Goal: Task Accomplishment & Management: Manage account settings

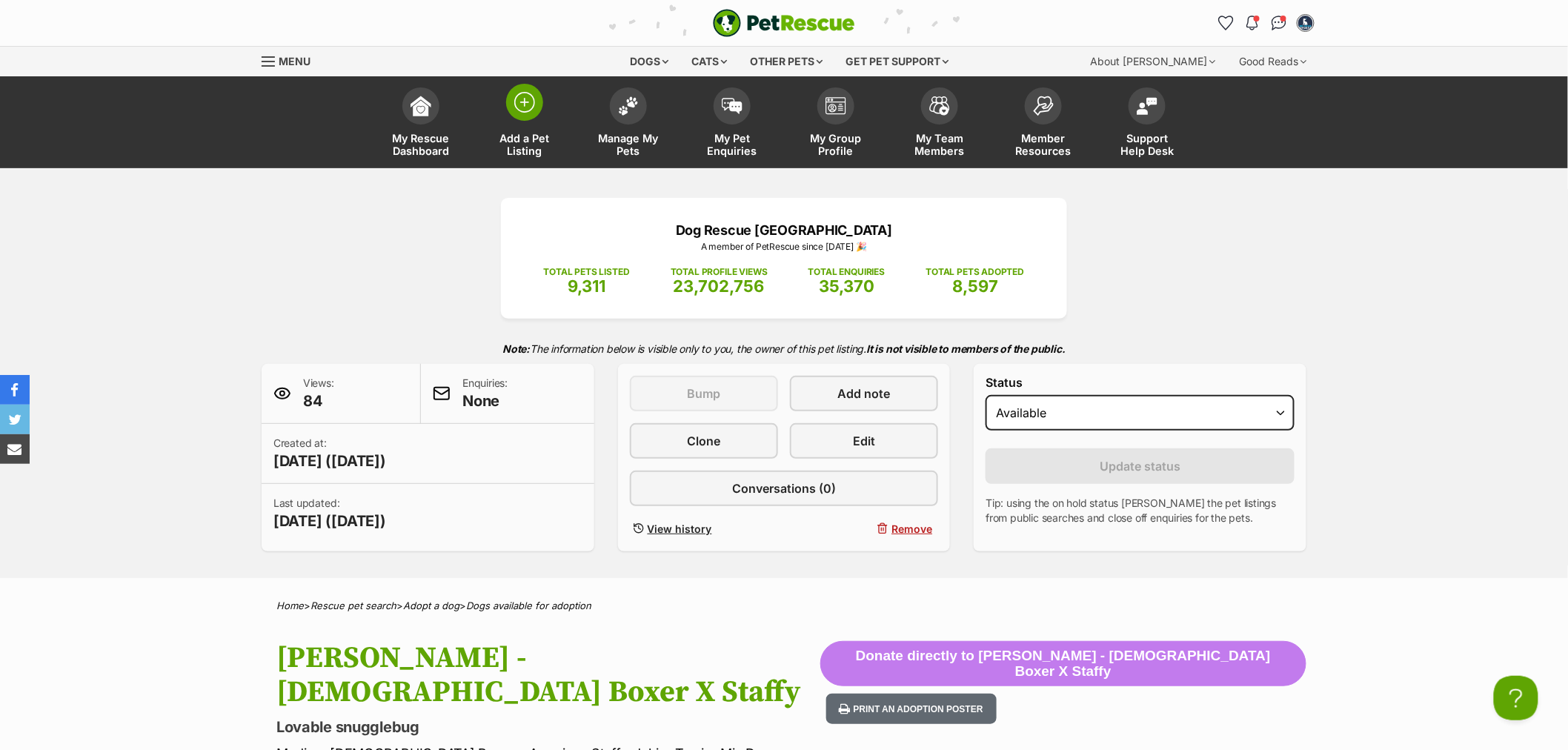
click at [522, 128] on link "Add a Pet Listing" at bounding box center [525, 123] width 104 height 88
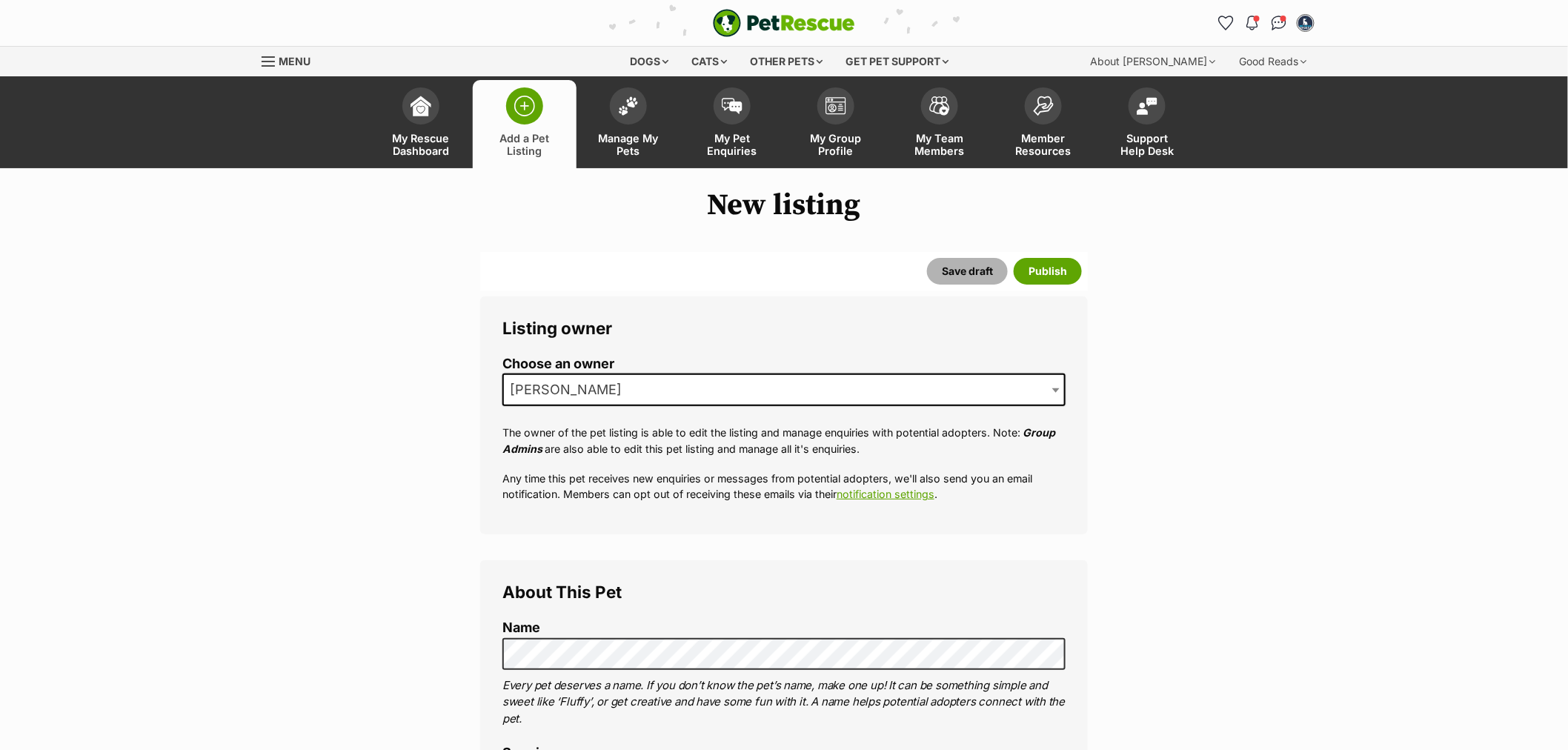
click at [991, 275] on button "Save draft" at bounding box center [968, 271] width 81 height 27
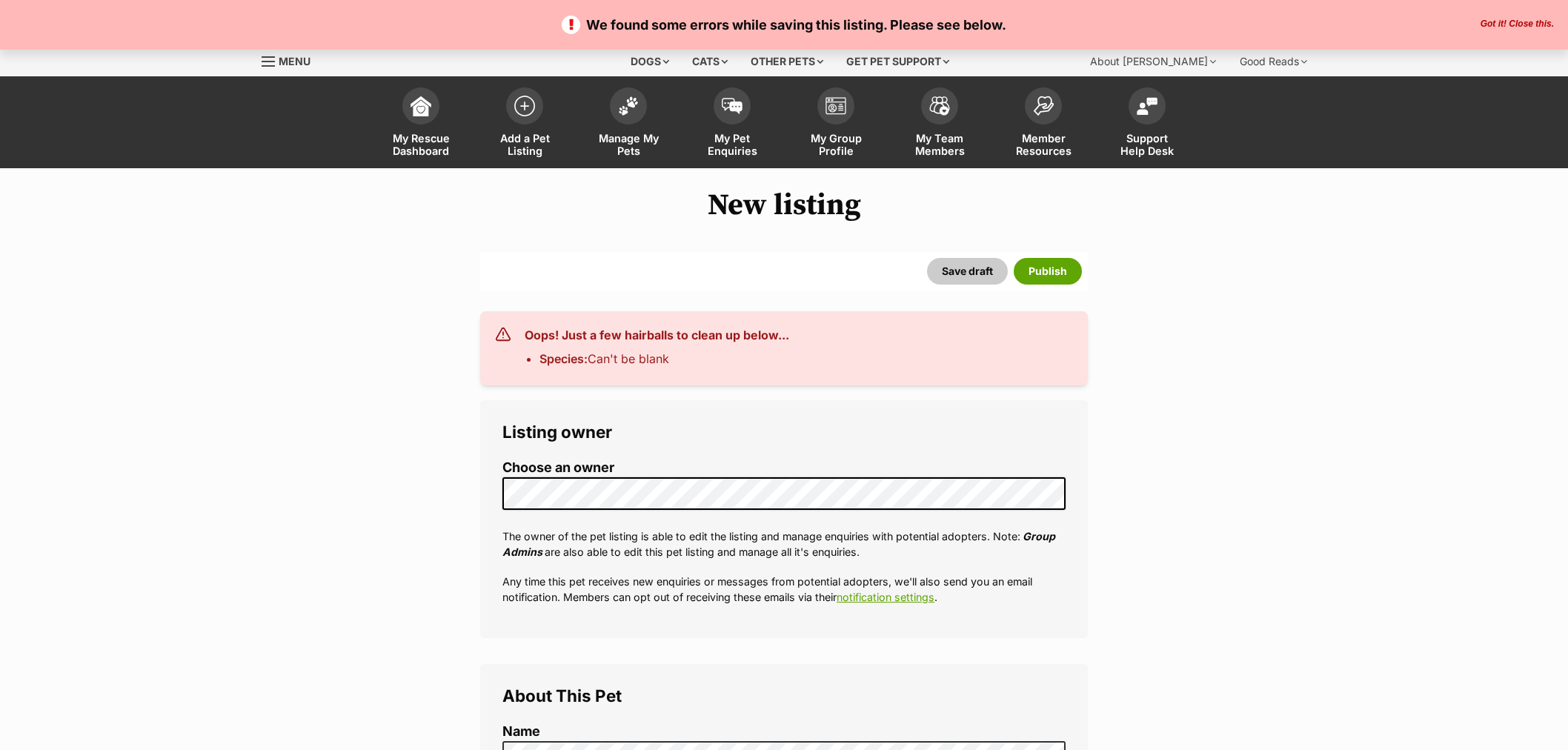
select select
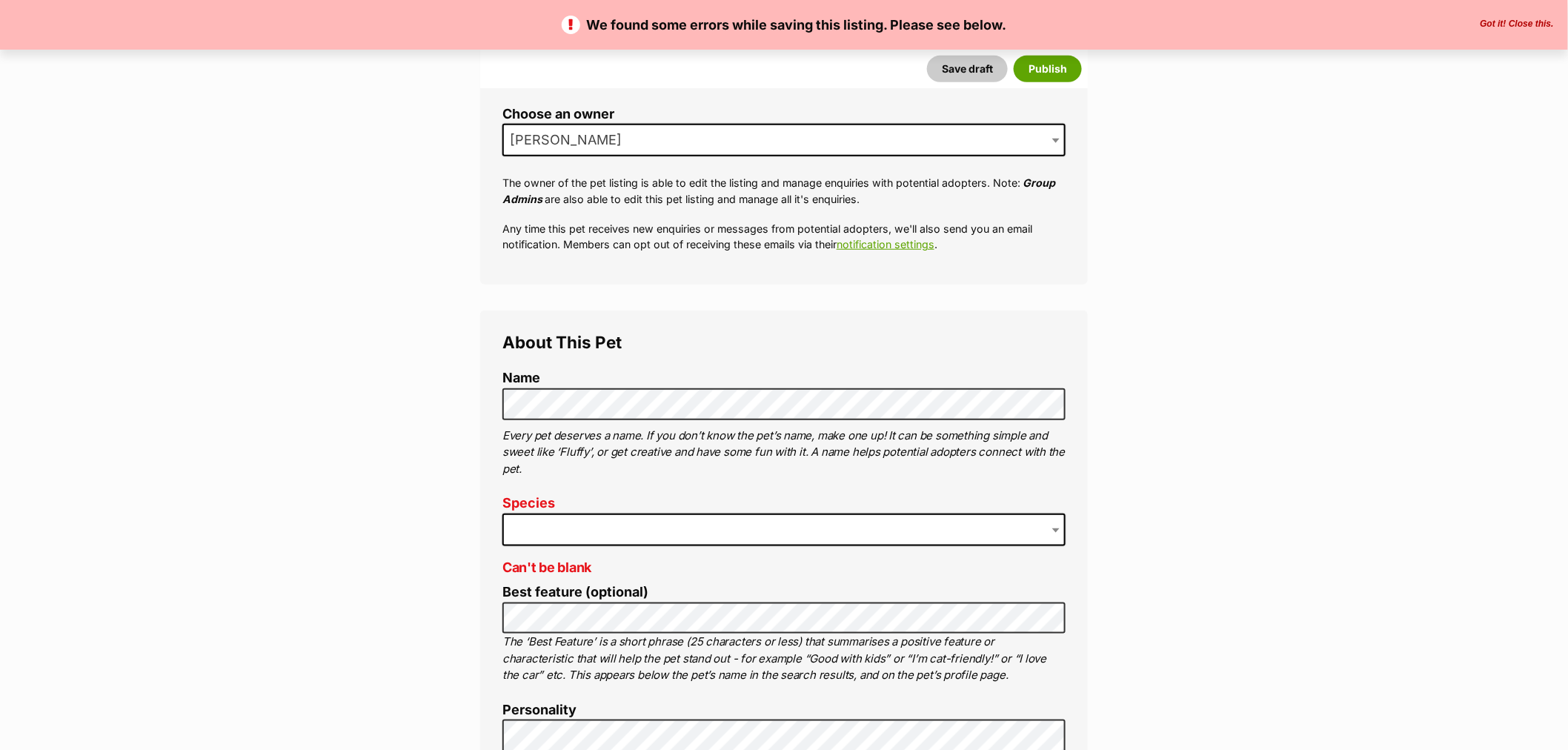
scroll to position [494, 0]
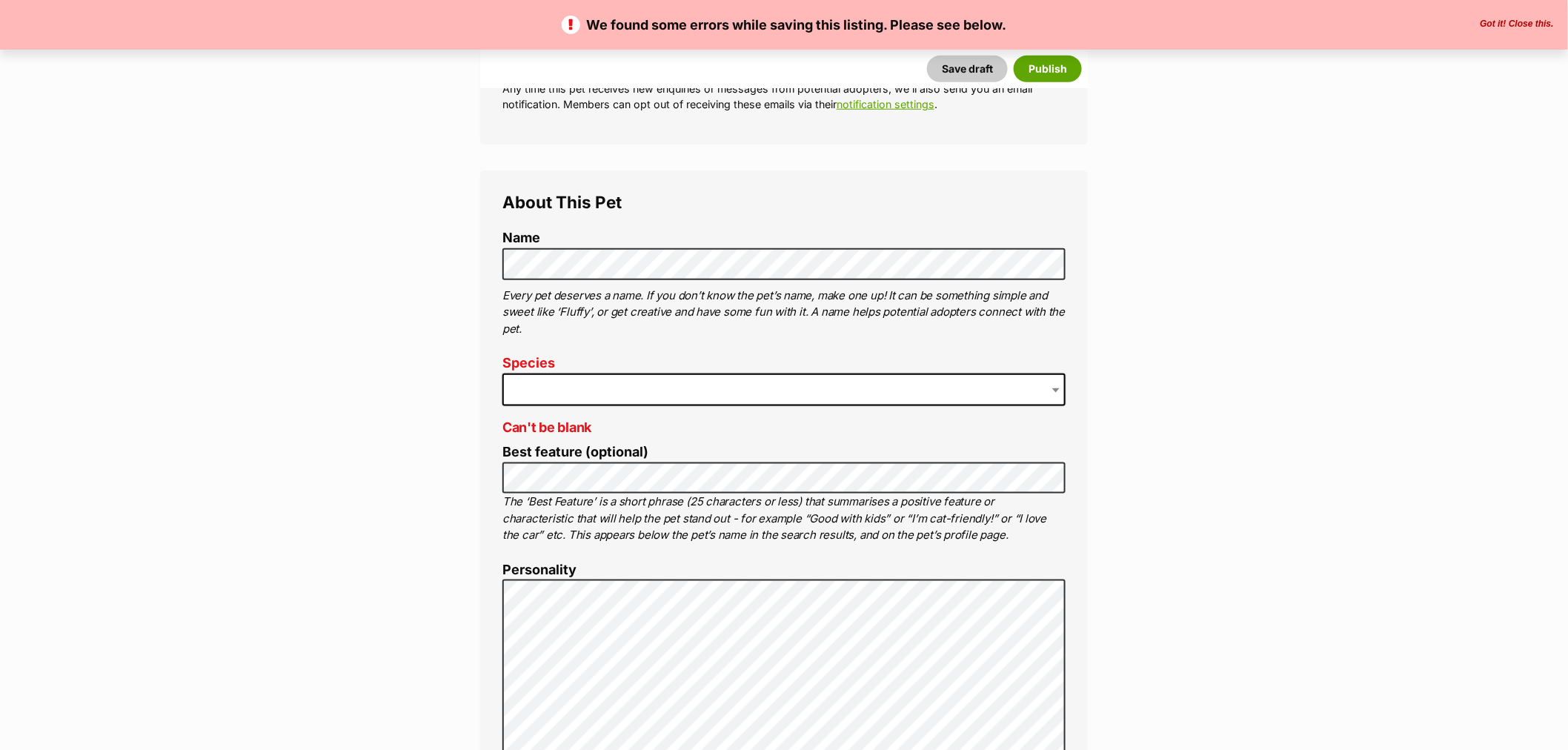
click at [616, 391] on span at bounding box center [784, 390] width 563 height 33
click at [978, 60] on button "Save draft" at bounding box center [968, 69] width 81 height 27
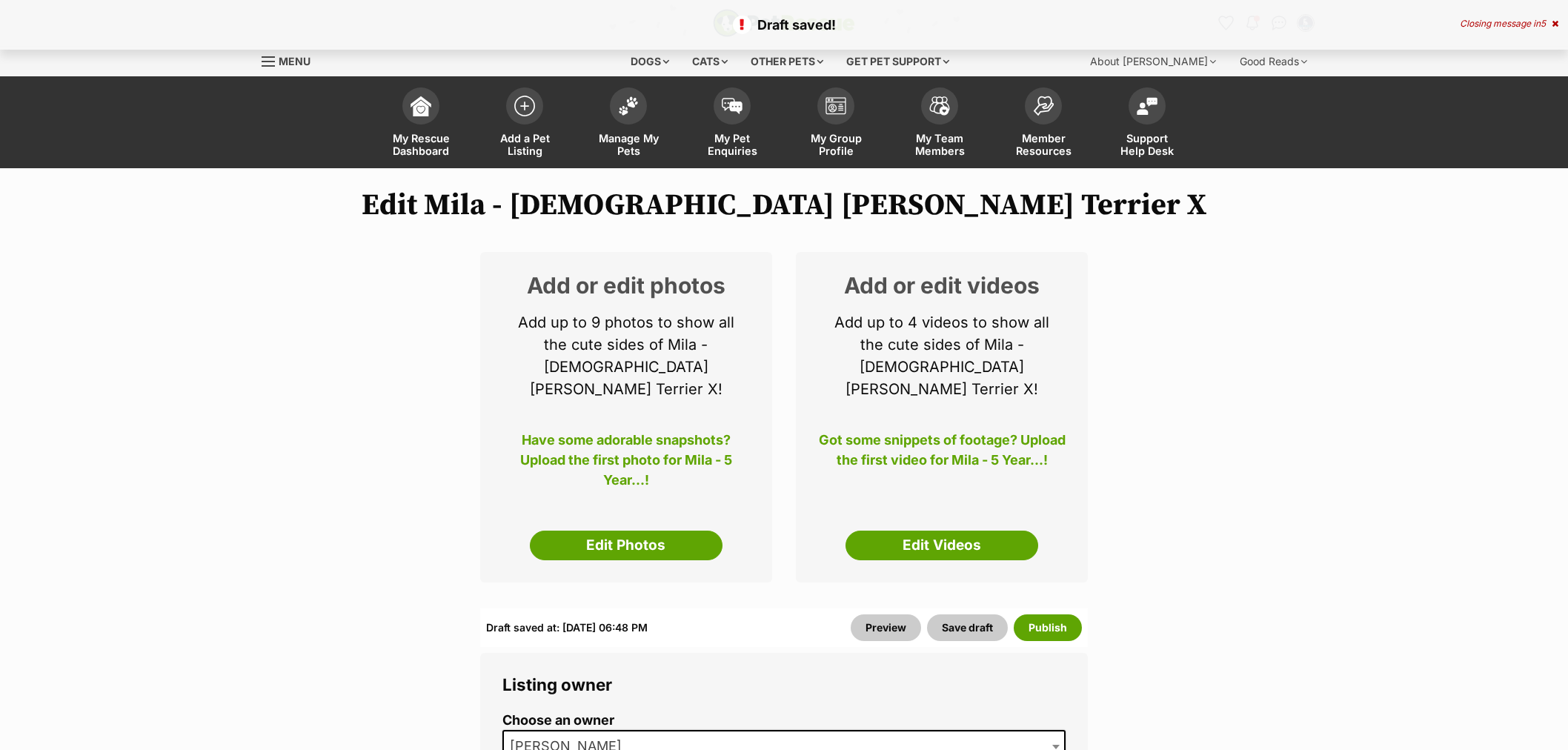
select select
click at [616, 535] on link "Edit Photos" at bounding box center [626, 545] width 192 height 29
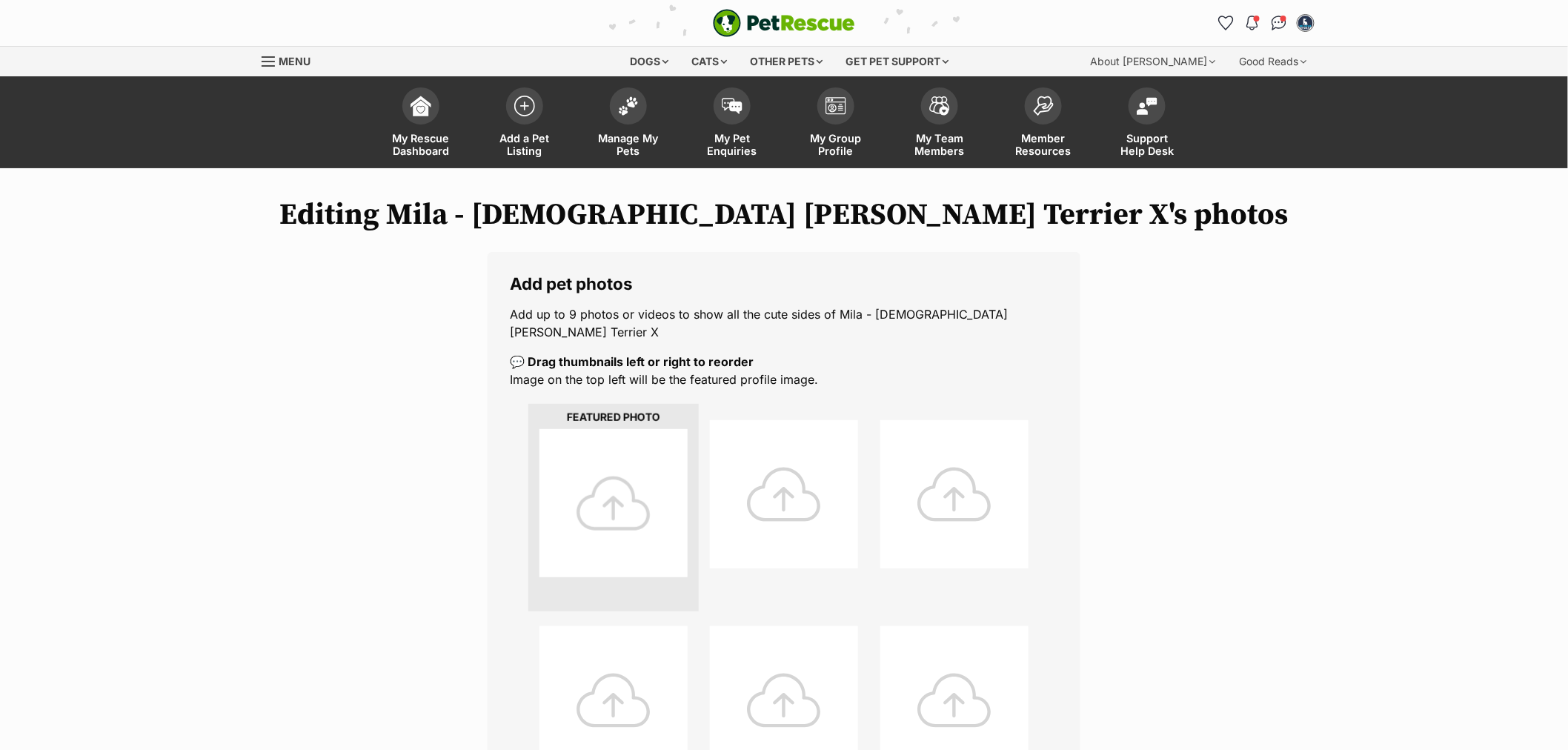
click at [625, 475] on div at bounding box center [613, 503] width 148 height 148
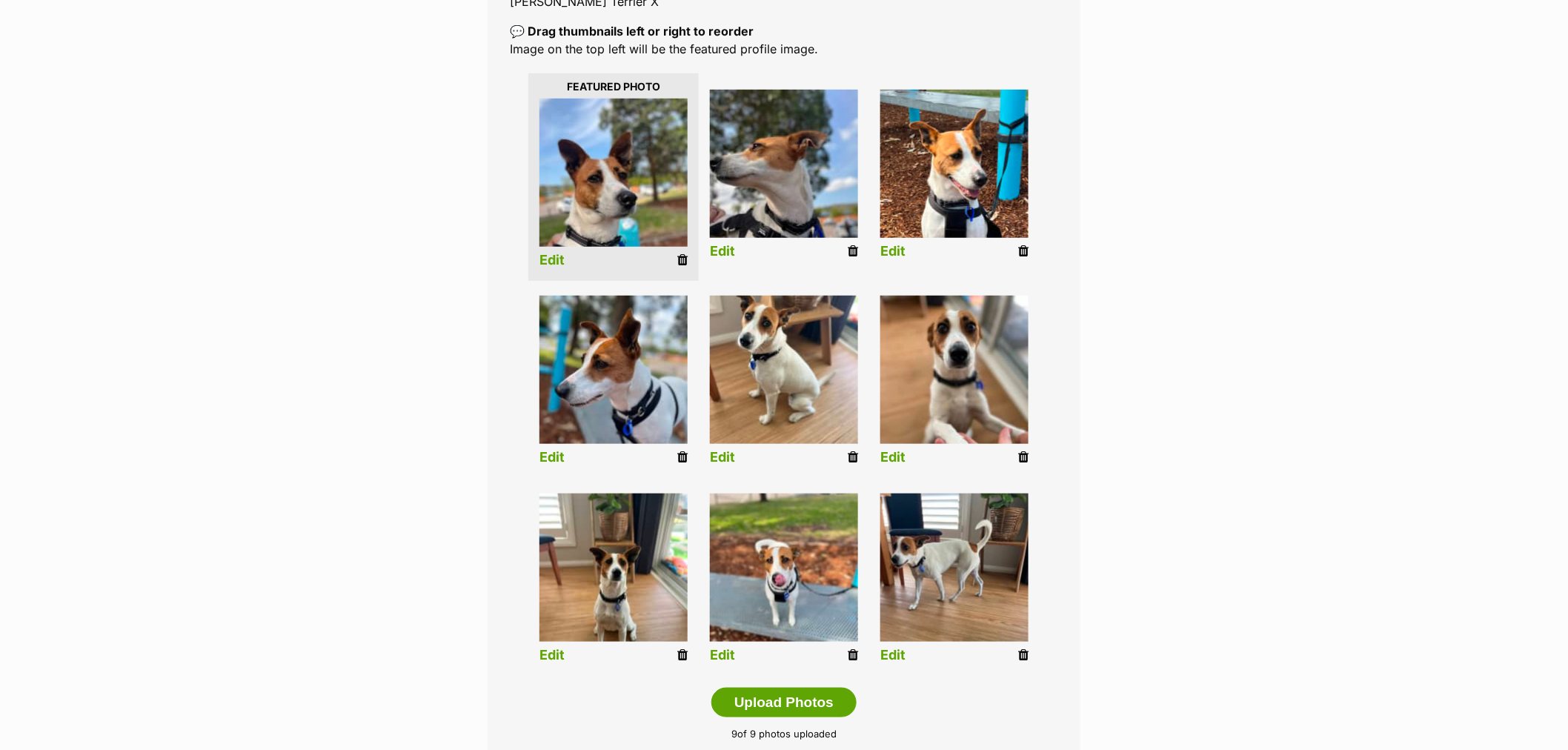
scroll to position [494, 0]
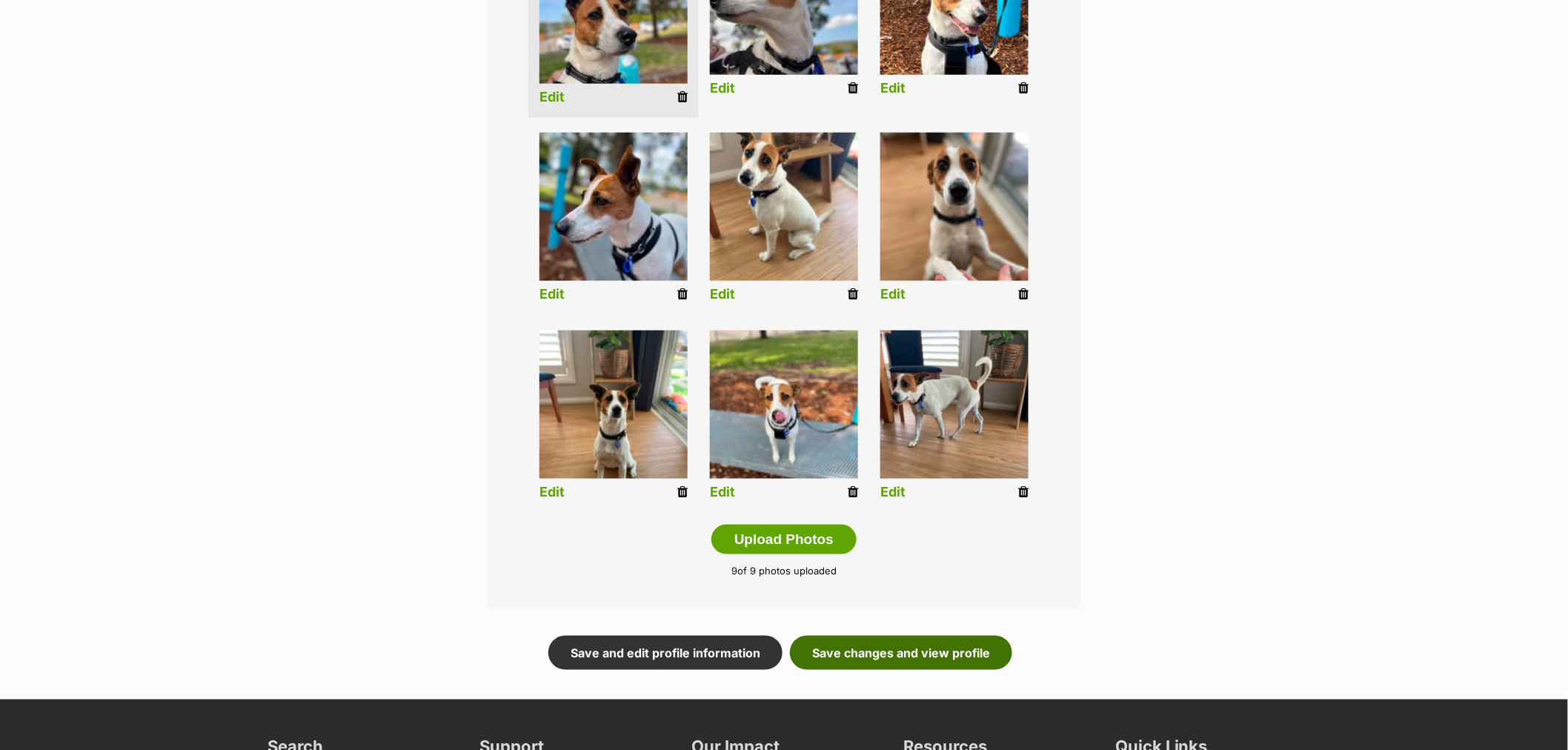
click at [938, 636] on link "Save changes and view profile" at bounding box center [900, 653] width 223 height 34
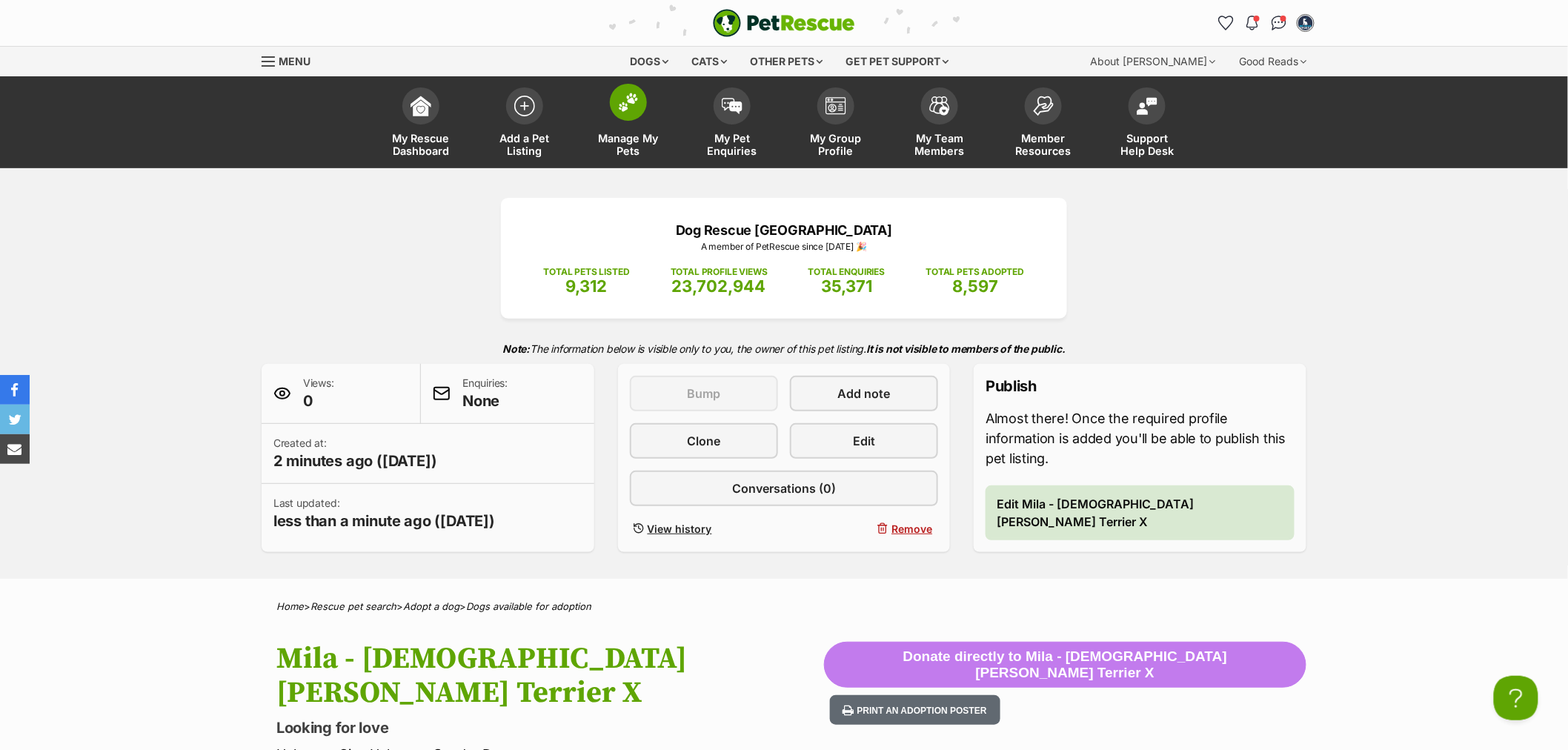
click at [626, 136] on span "Manage My Pets" at bounding box center [627, 144] width 66 height 25
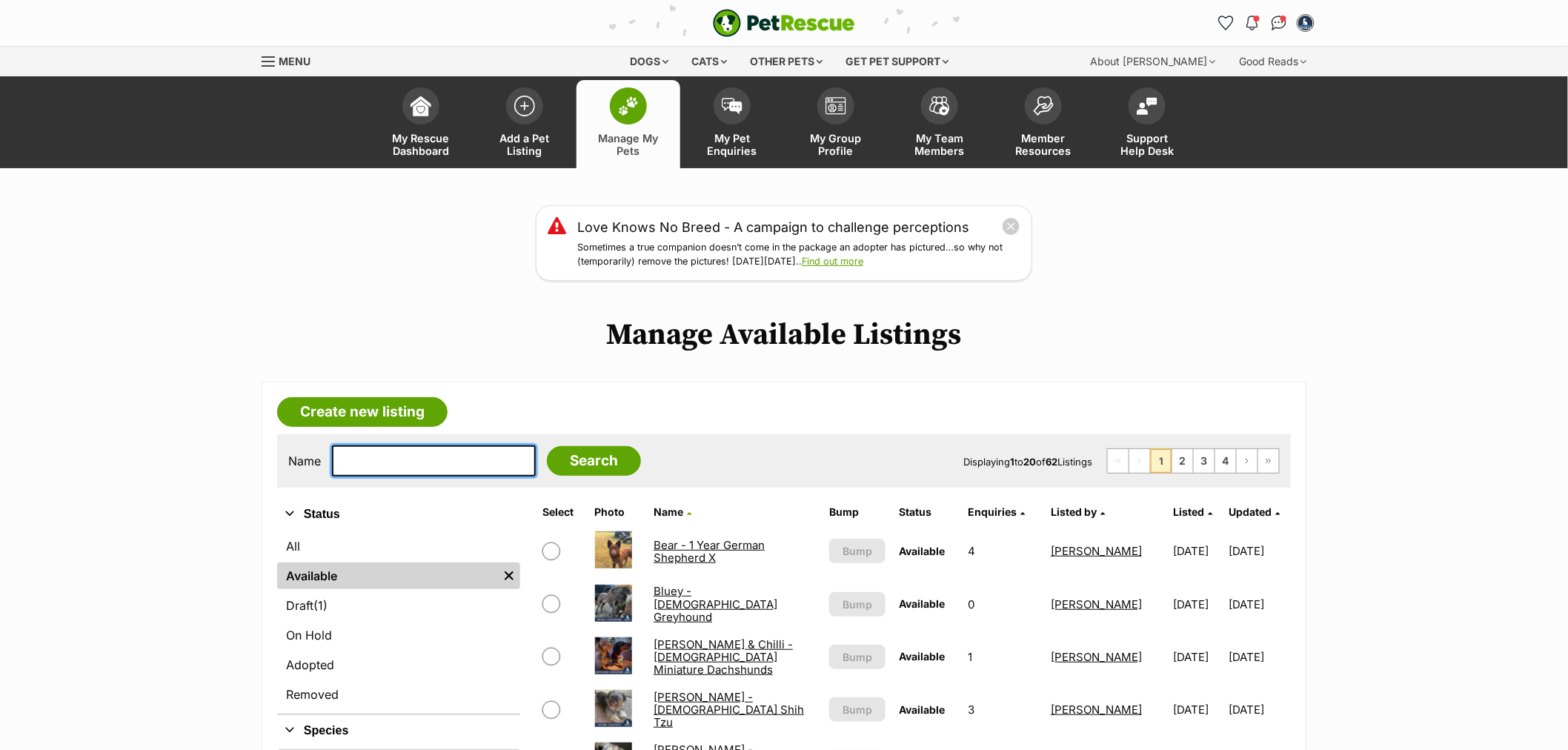
click at [374, 463] on input "text" at bounding box center [433, 460] width 204 height 31
type input "letti"
click at [547, 446] on input "Search" at bounding box center [594, 460] width 94 height 29
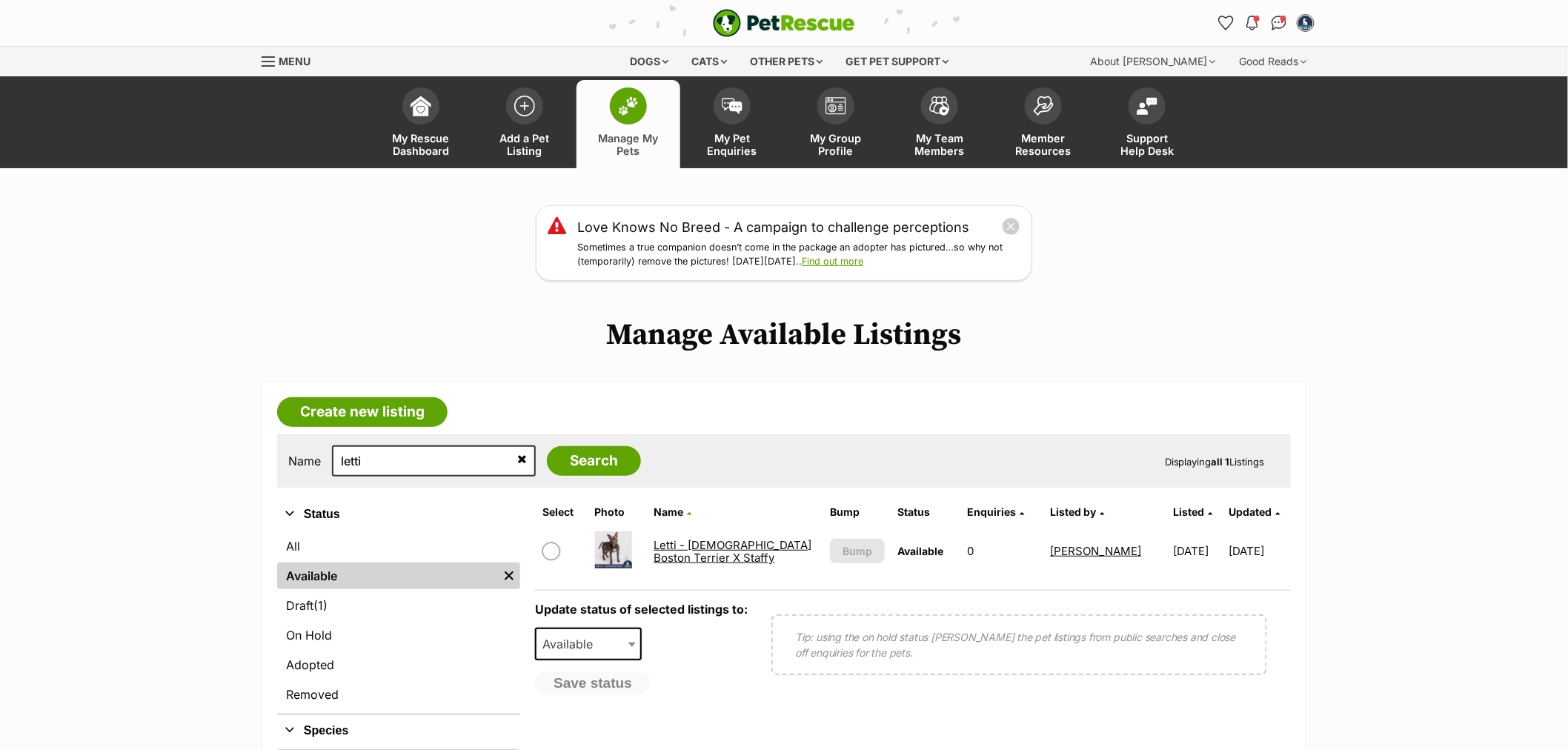
click at [662, 547] on link "Letti - [DEMOGRAPHIC_DATA] Boston Terrier X Staffy" at bounding box center [732, 551] width 158 height 27
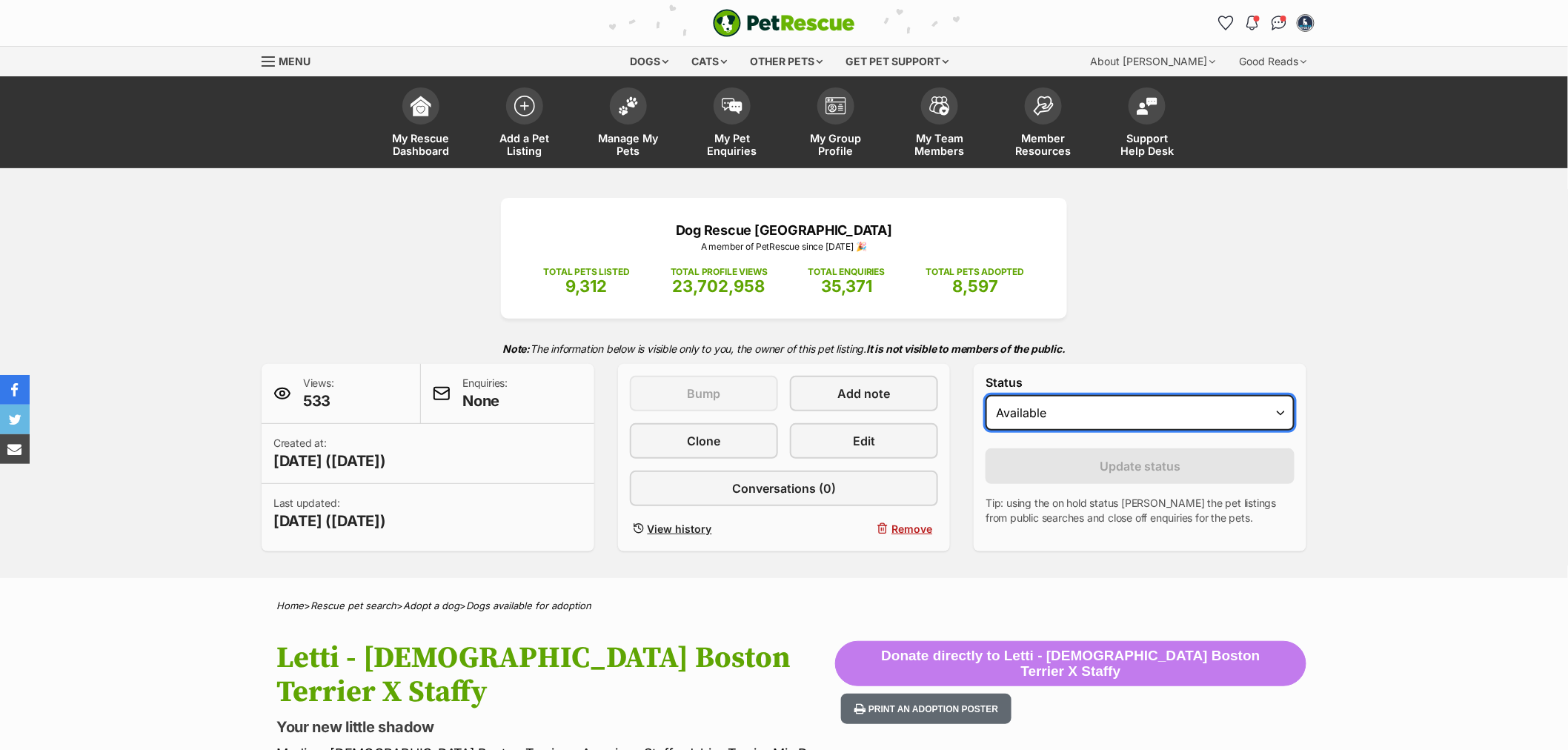
click at [1039, 417] on select "Draft Available On hold Adopted" at bounding box center [1140, 412] width 309 height 35
select select "on_hold"
click at [985, 396] on select "Draft Available On hold Adopted" at bounding box center [1140, 412] width 309 height 35
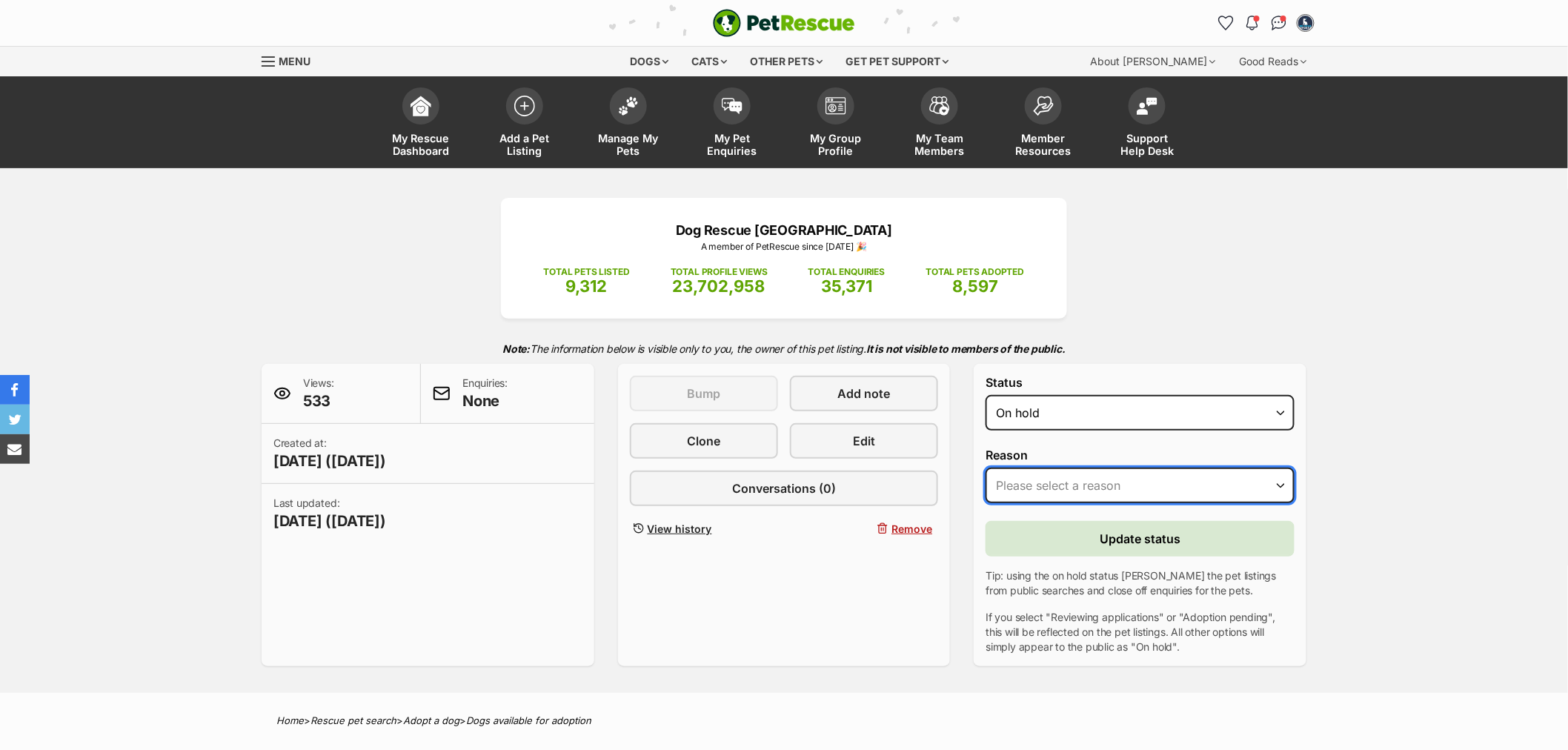
drag, startPoint x: 1045, startPoint y: 469, endPoint x: 1056, endPoint y: 480, distance: 15.6
click at [1045, 469] on select "Please select a reason Medical reasons Reviewing applications Adoption pending …" at bounding box center [1140, 485] width 309 height 35
select select "adoption_pending"
click at [985, 468] on select "Please select a reason Medical reasons Reviewing applications Adoption pending …" at bounding box center [1140, 485] width 309 height 35
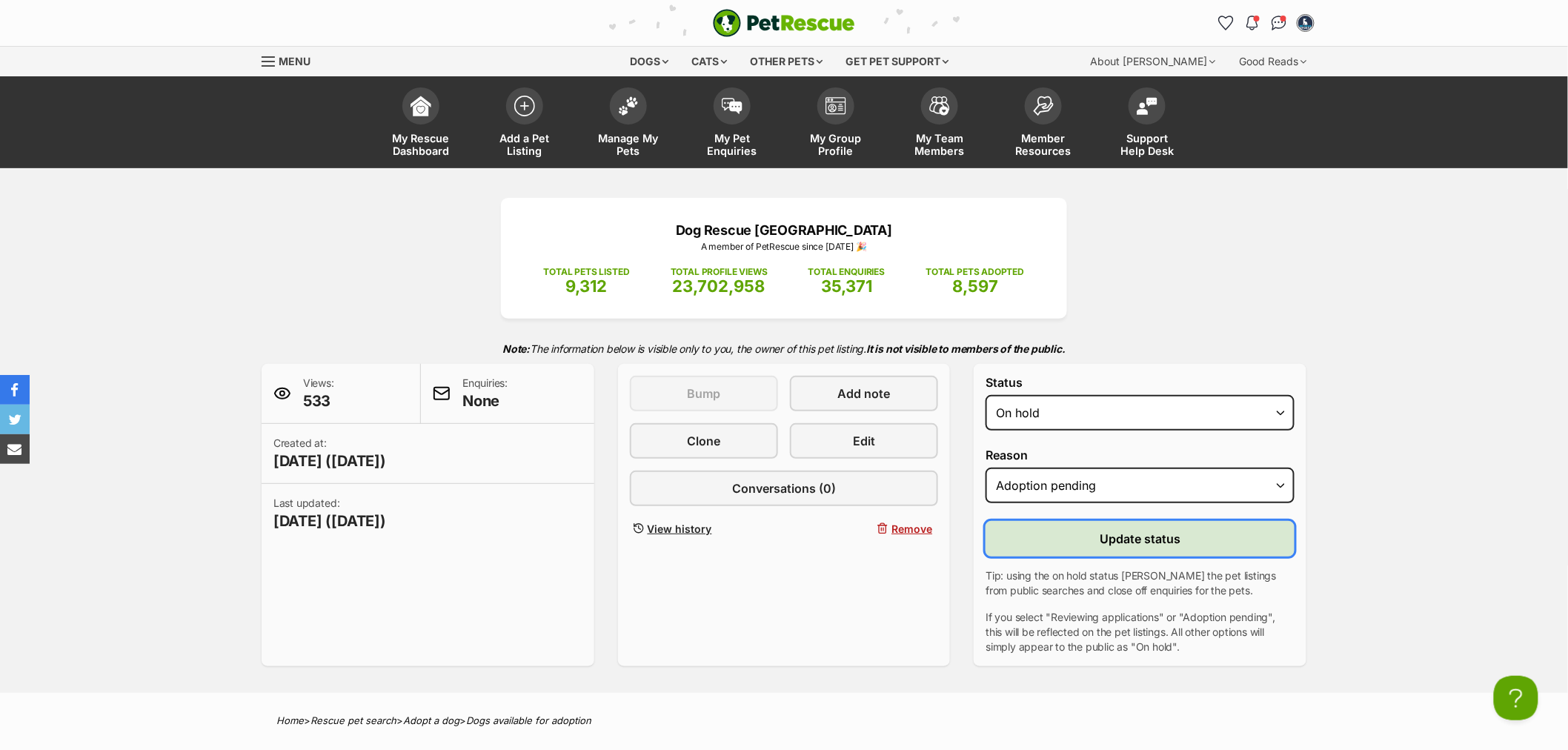
click at [1093, 523] on button "Update status" at bounding box center [1140, 538] width 309 height 35
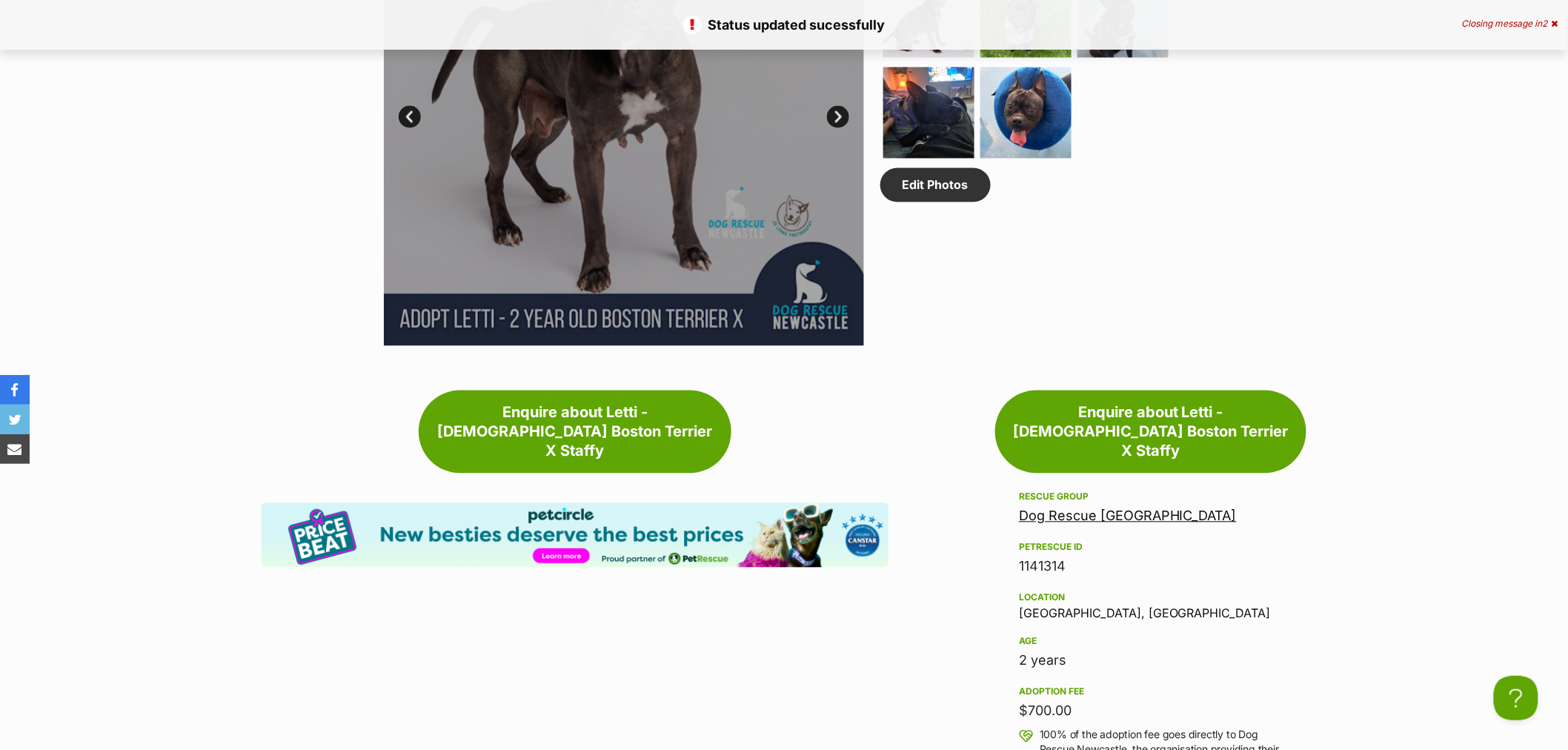
scroll to position [1070, 0]
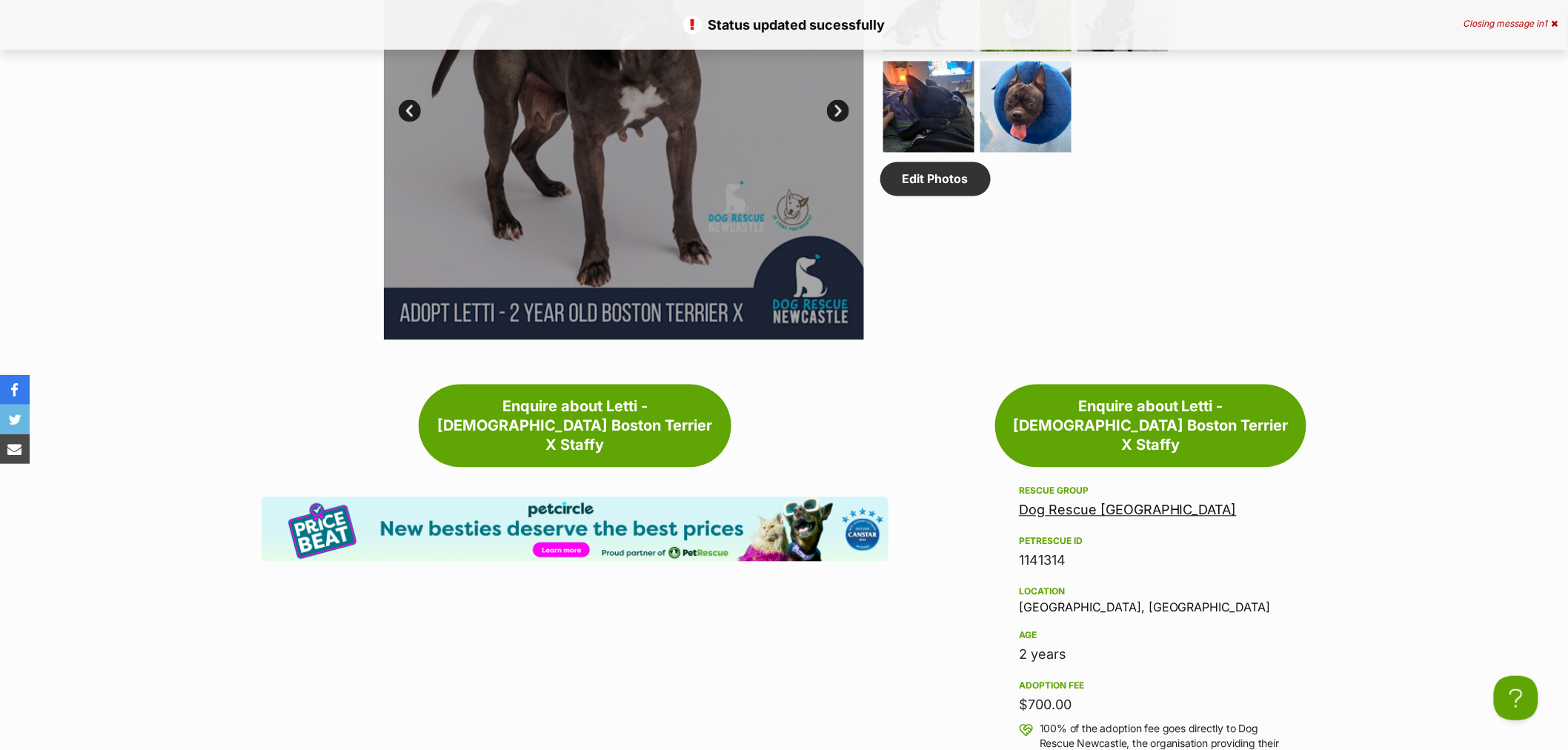
click at [1033, 550] on div "1141314" at bounding box center [1151, 560] width 264 height 21
copy div "1141314"
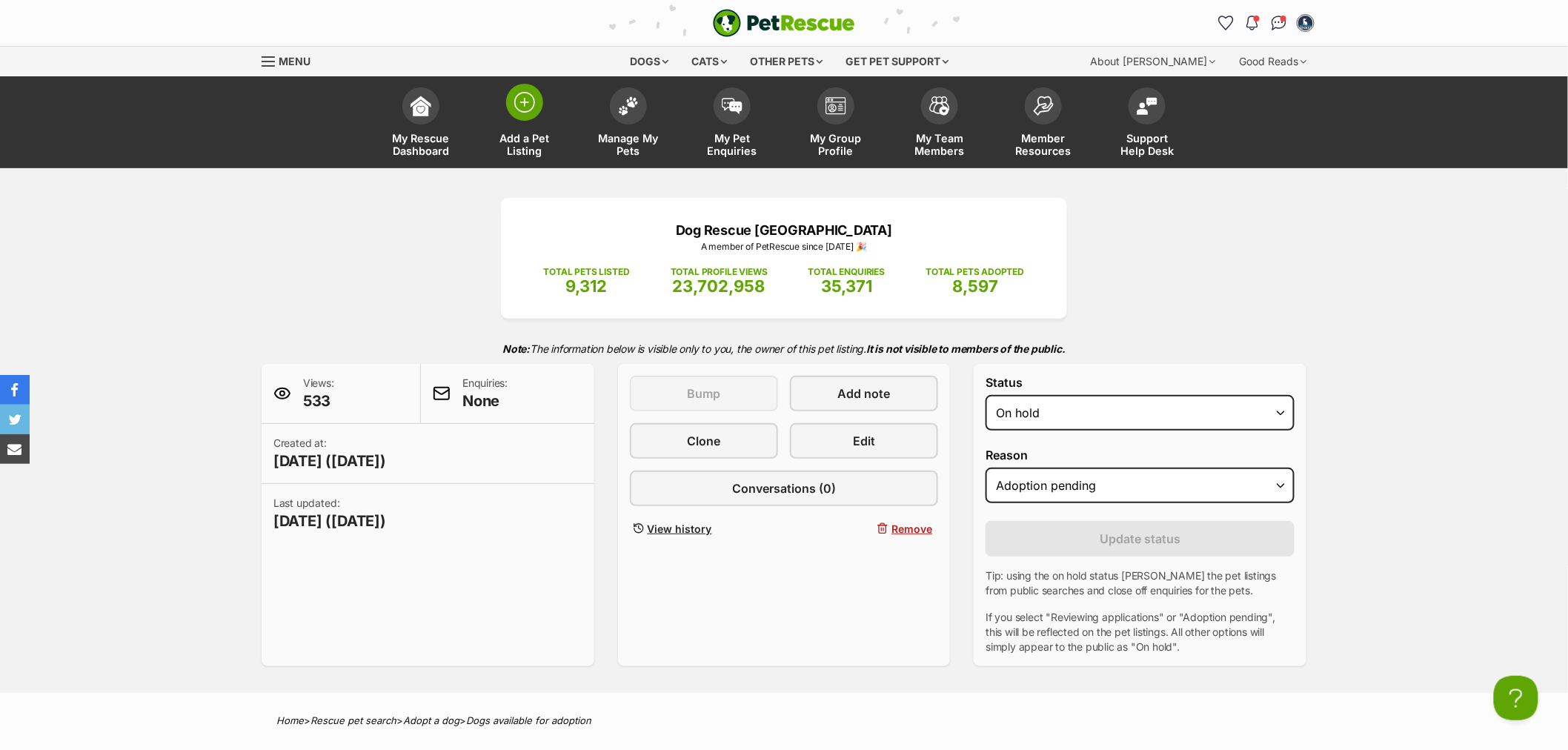
click at [539, 144] on span "Add a Pet Listing" at bounding box center [524, 144] width 66 height 25
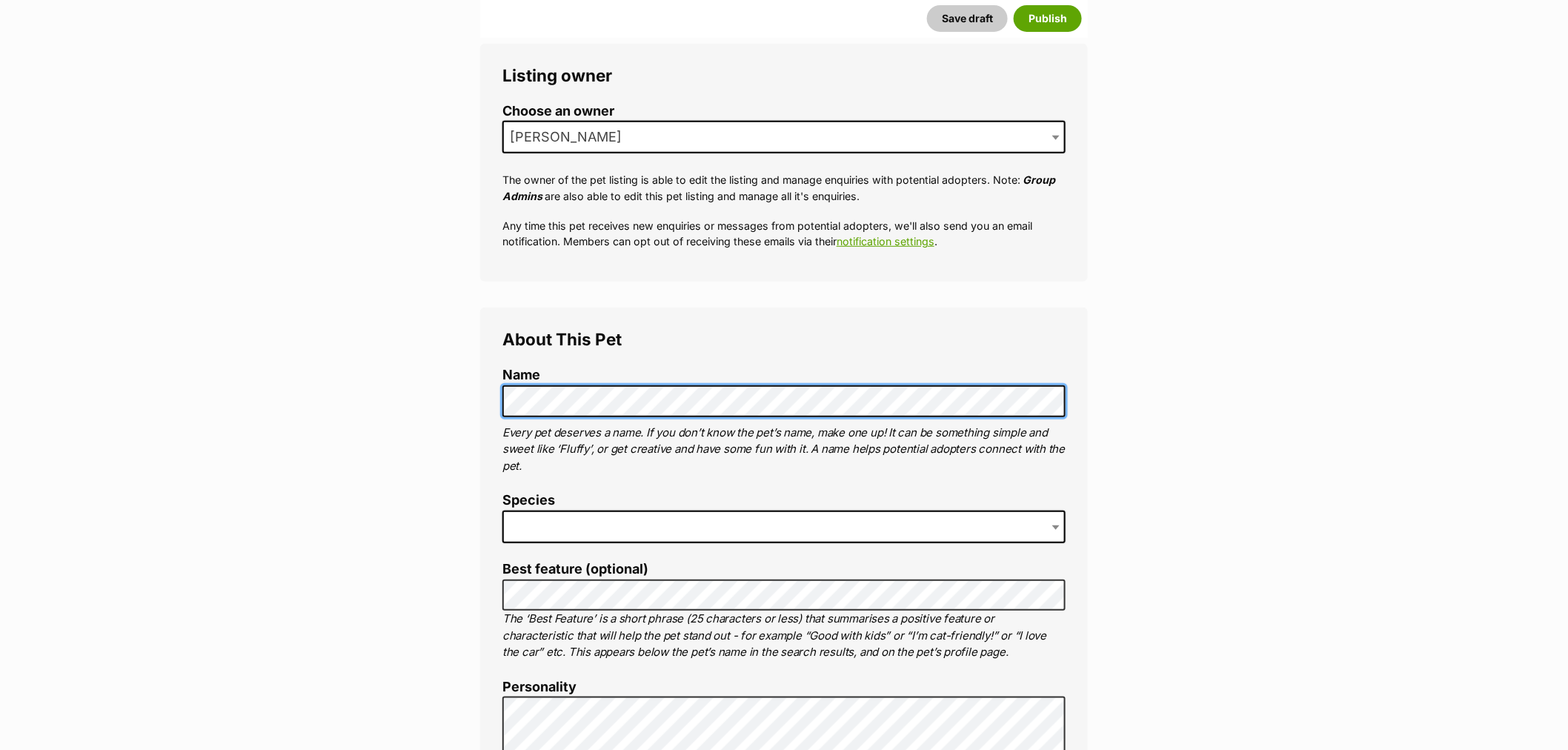
scroll to position [412, 0]
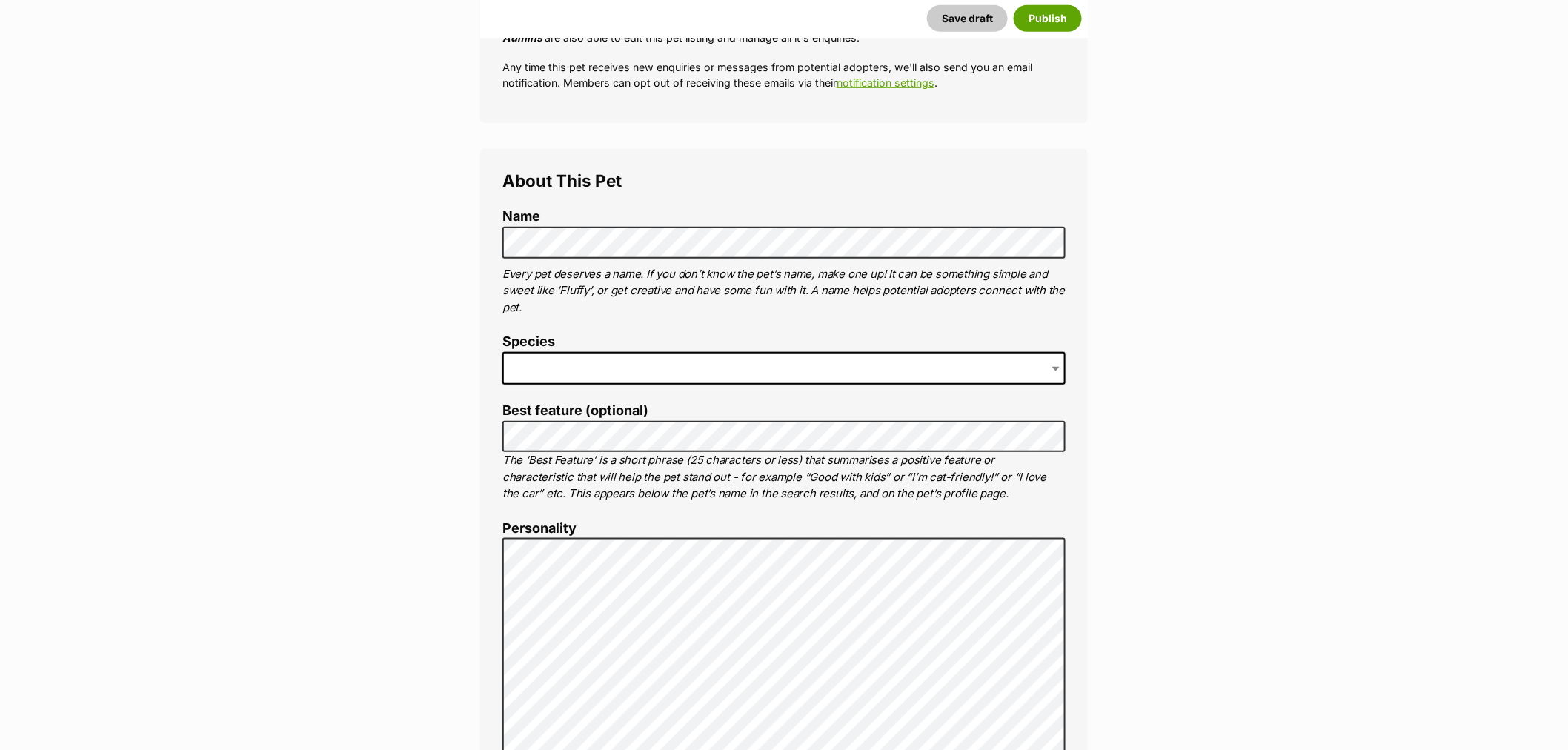
click at [611, 360] on span at bounding box center [784, 368] width 563 height 33
click at [989, 18] on button "Save draft" at bounding box center [968, 18] width 81 height 27
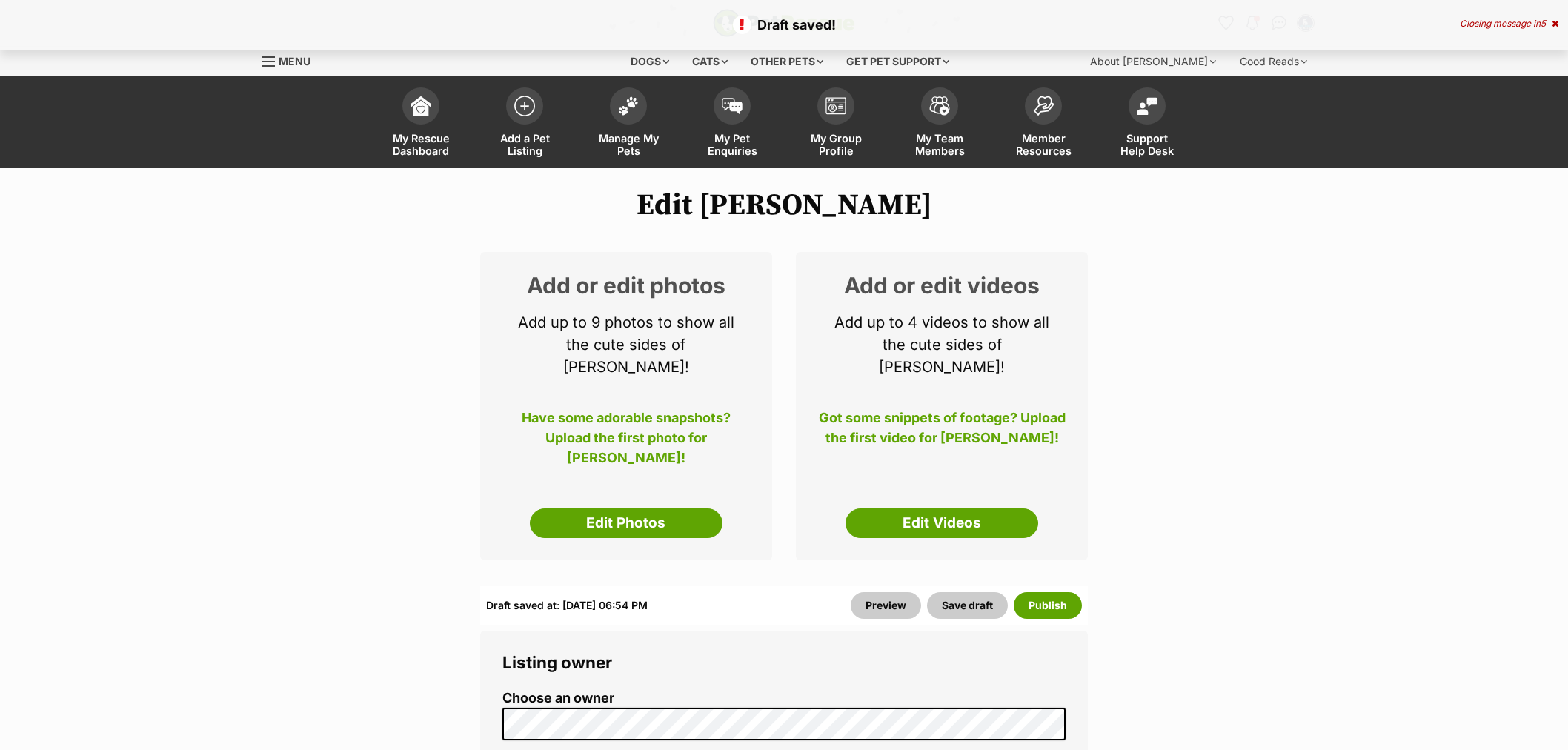
select select
click at [667, 508] on link "Edit Photos" at bounding box center [626, 522] width 192 height 29
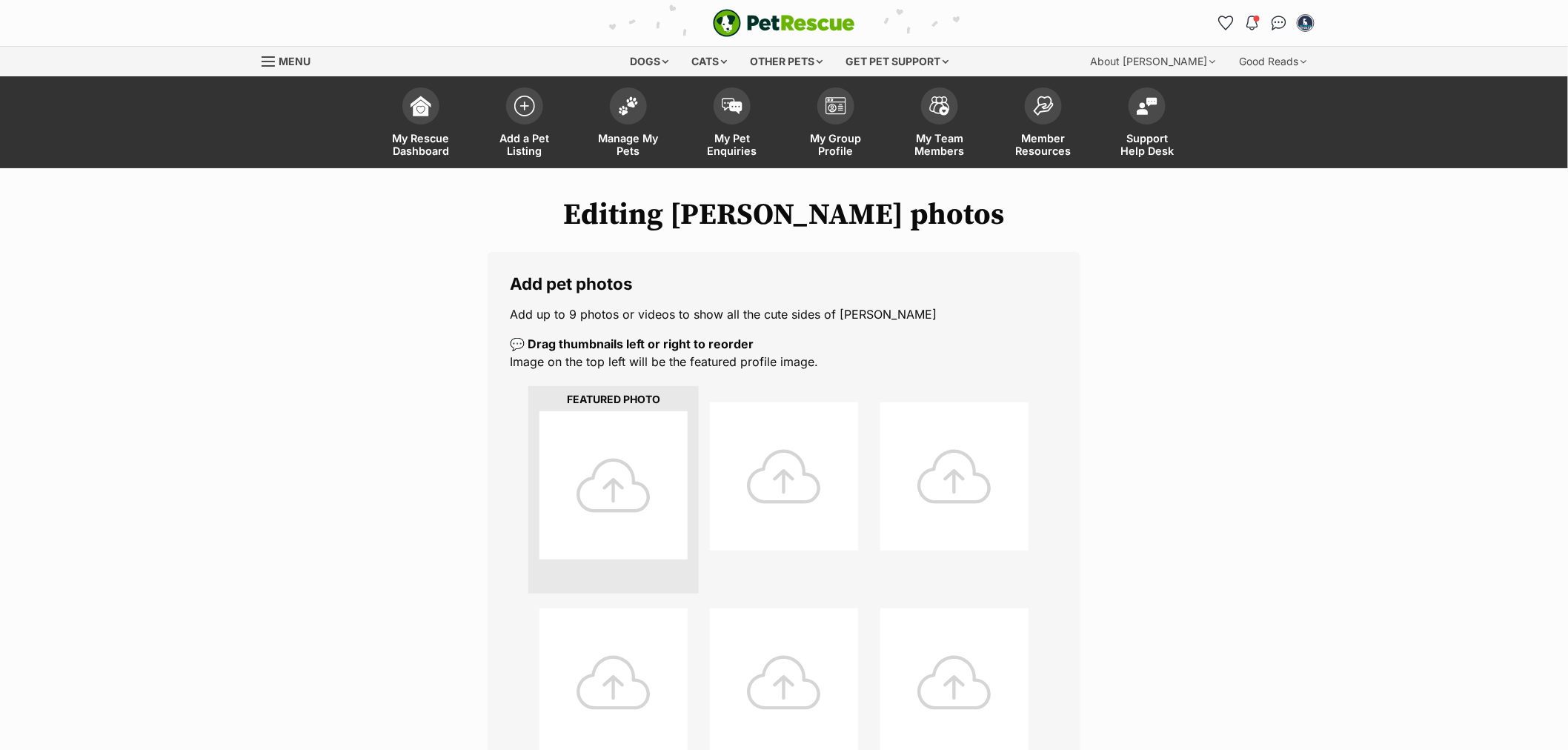
click at [610, 490] on div at bounding box center [613, 485] width 148 height 148
click at [616, 482] on div at bounding box center [613, 485] width 148 height 148
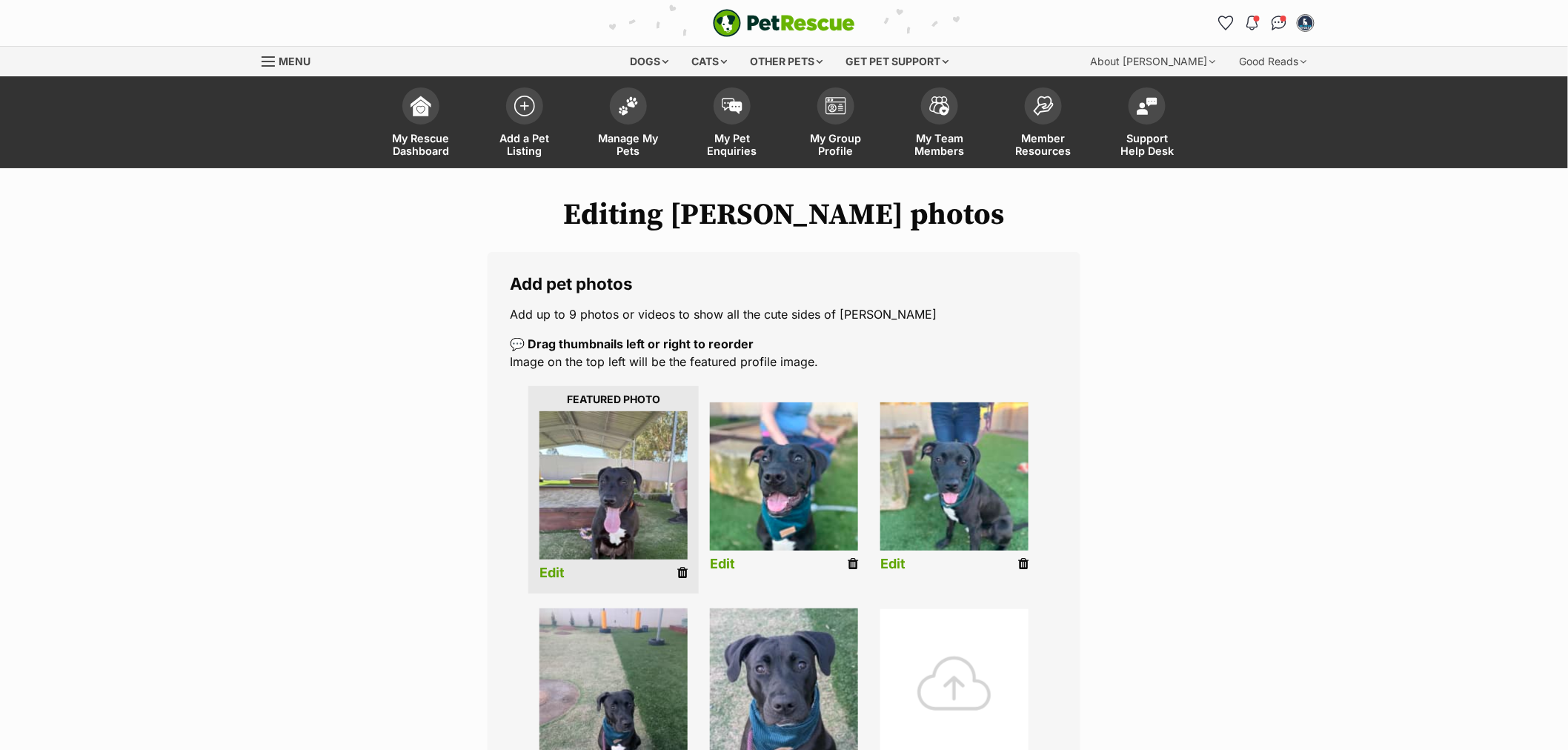
click at [954, 690] on div at bounding box center [954, 683] width 148 height 148
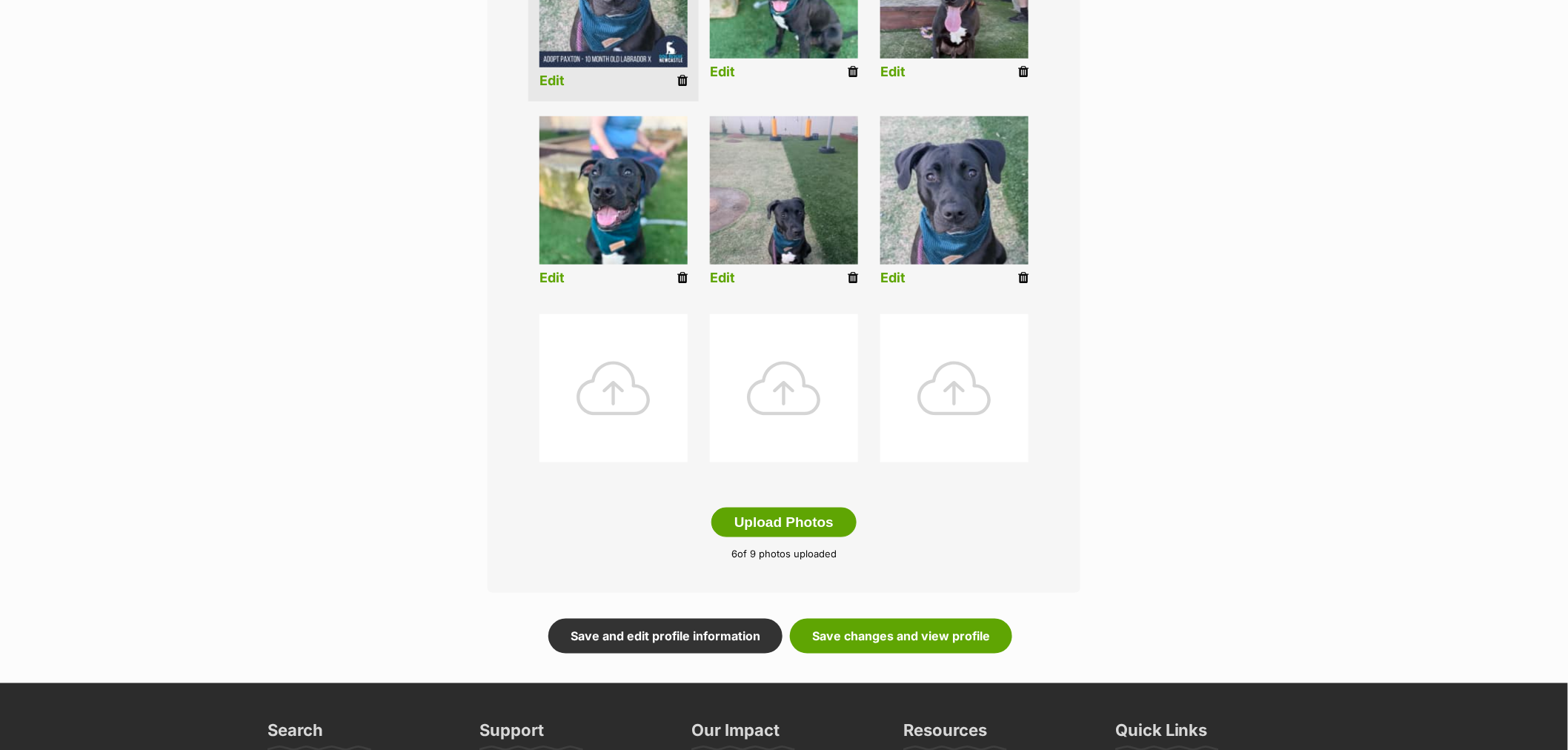
scroll to position [494, 0]
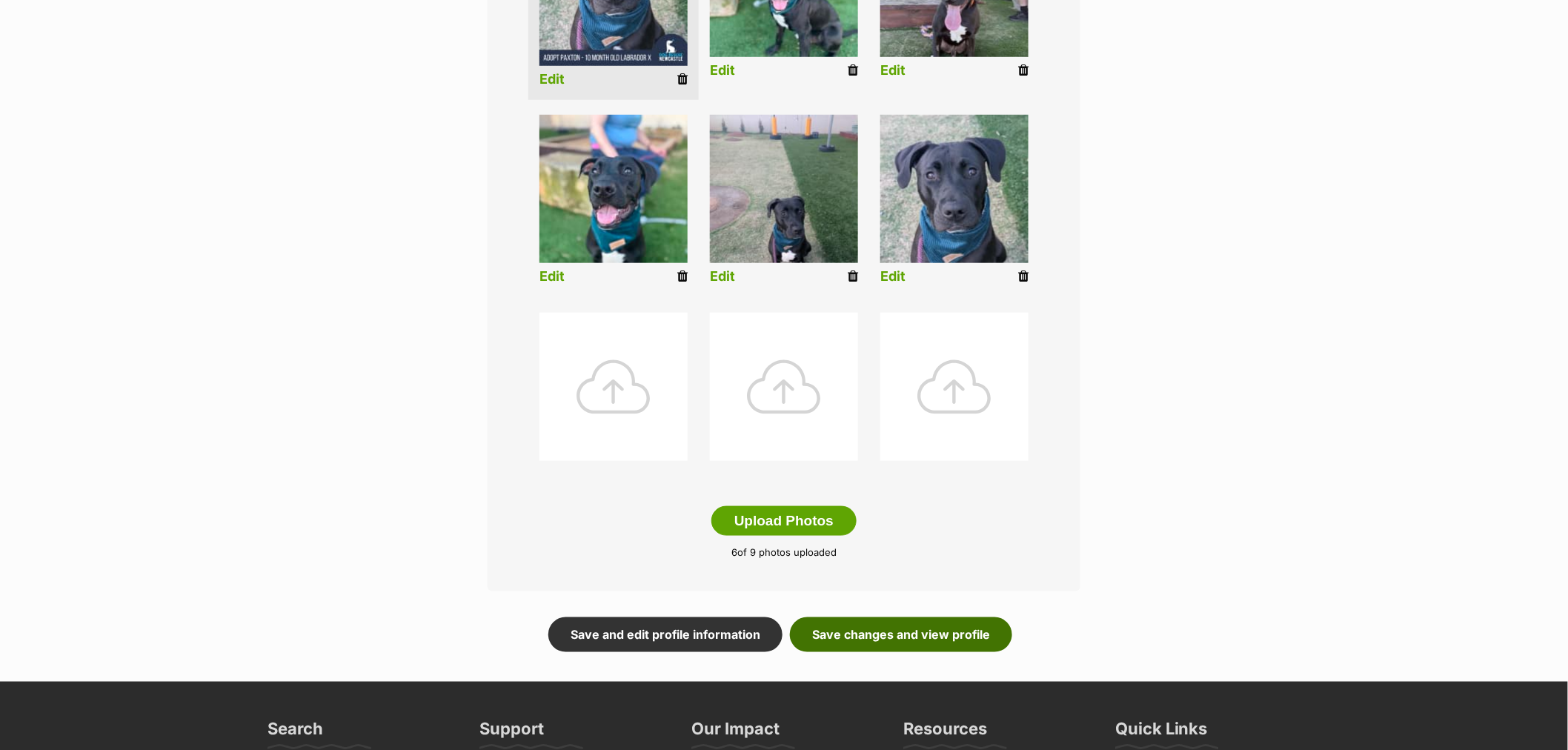
click at [924, 627] on link "Save changes and view profile" at bounding box center [900, 634] width 223 height 34
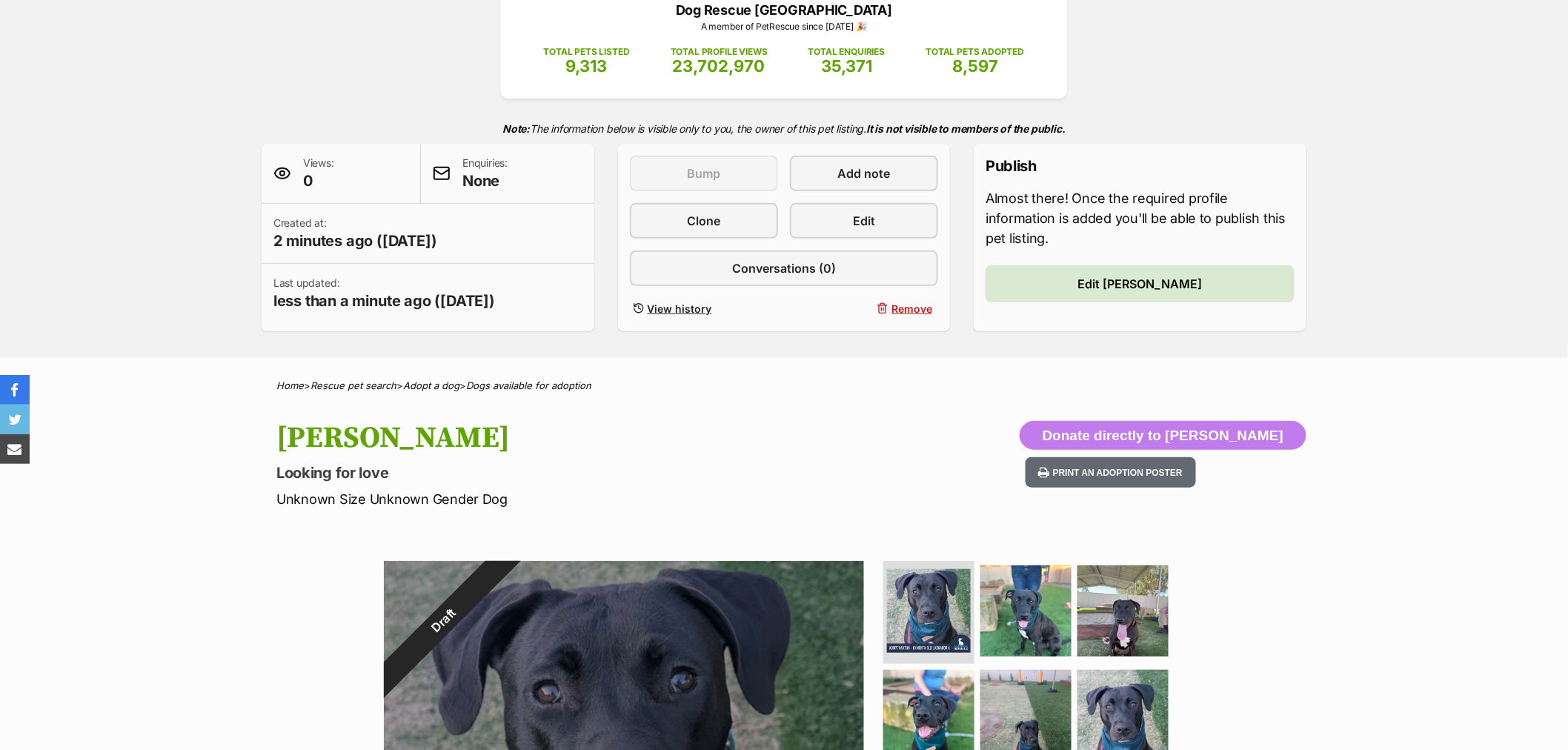
scroll to position [412, 0]
